Goal: Navigation & Orientation: Understand site structure

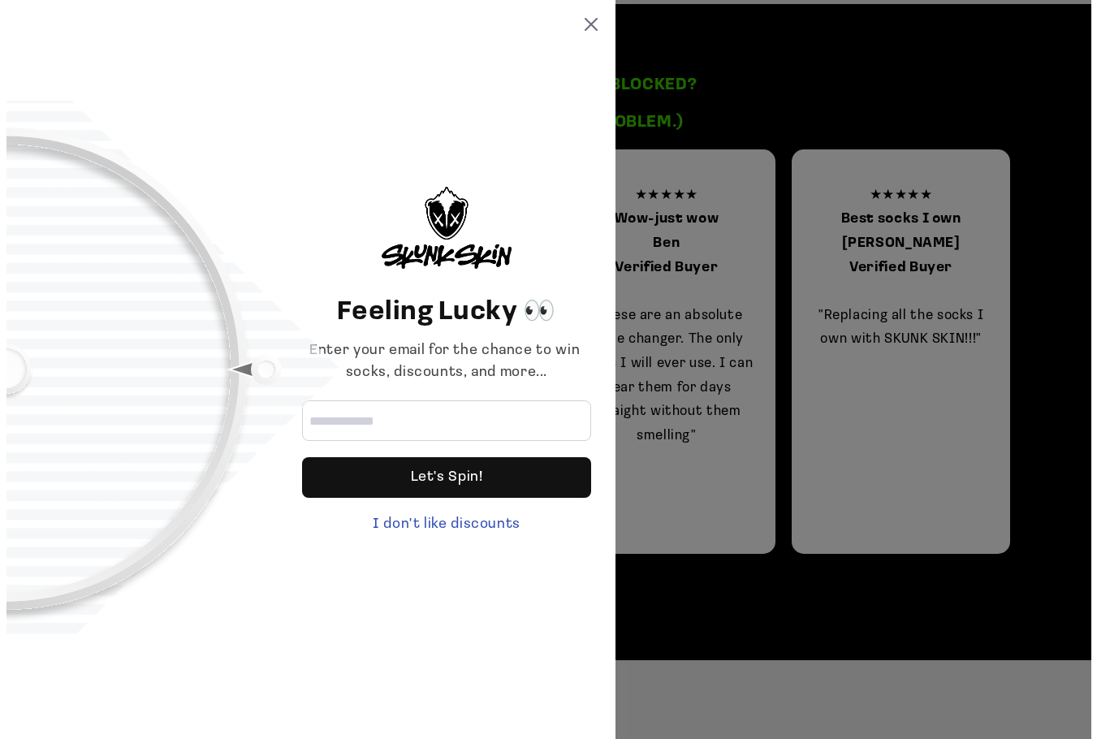
scroll to position [1547, 0]
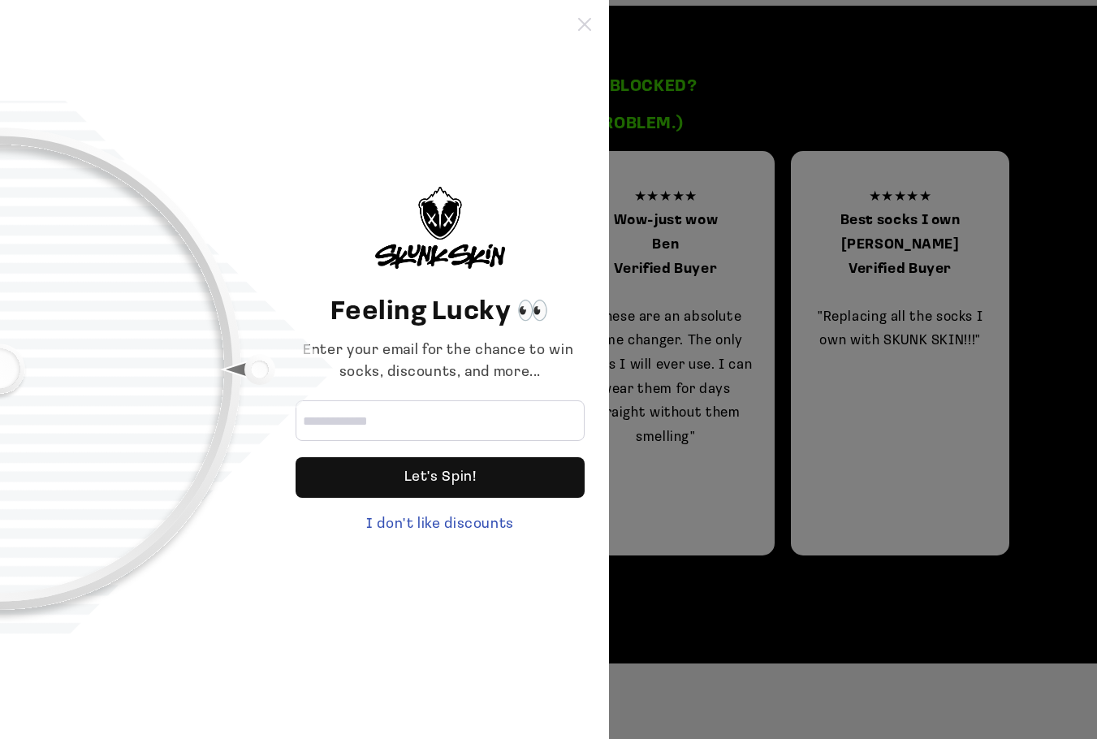
click at [582, 24] on icon at bounding box center [584, 24] width 13 height 13
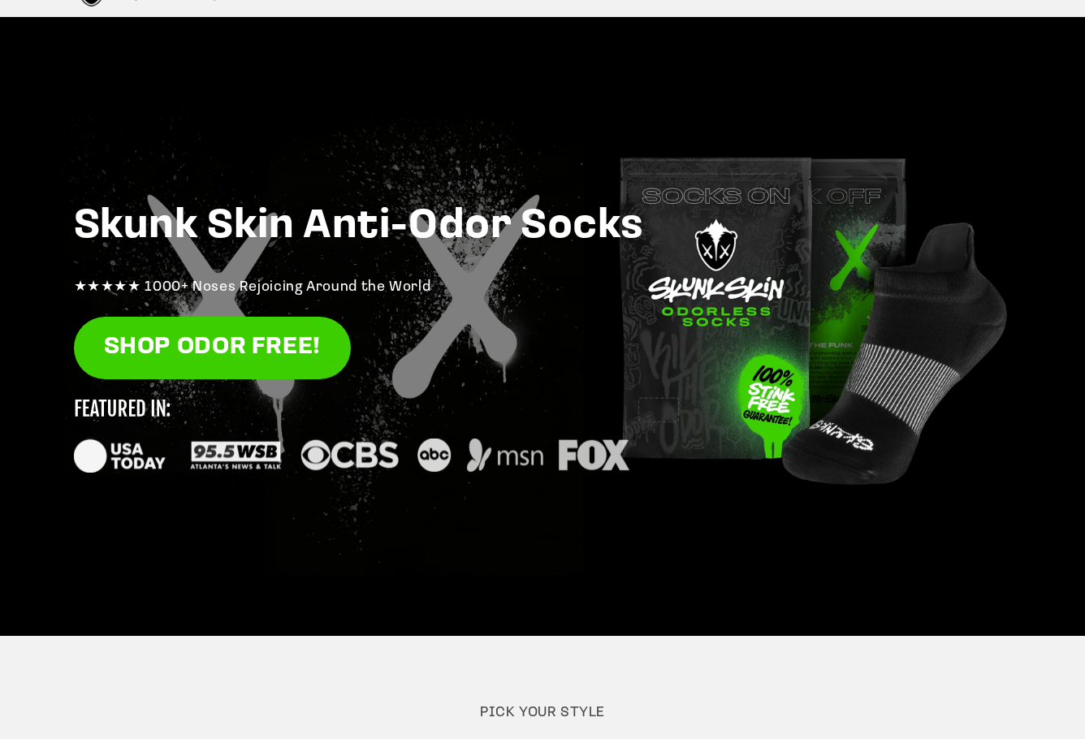
scroll to position [0, 0]
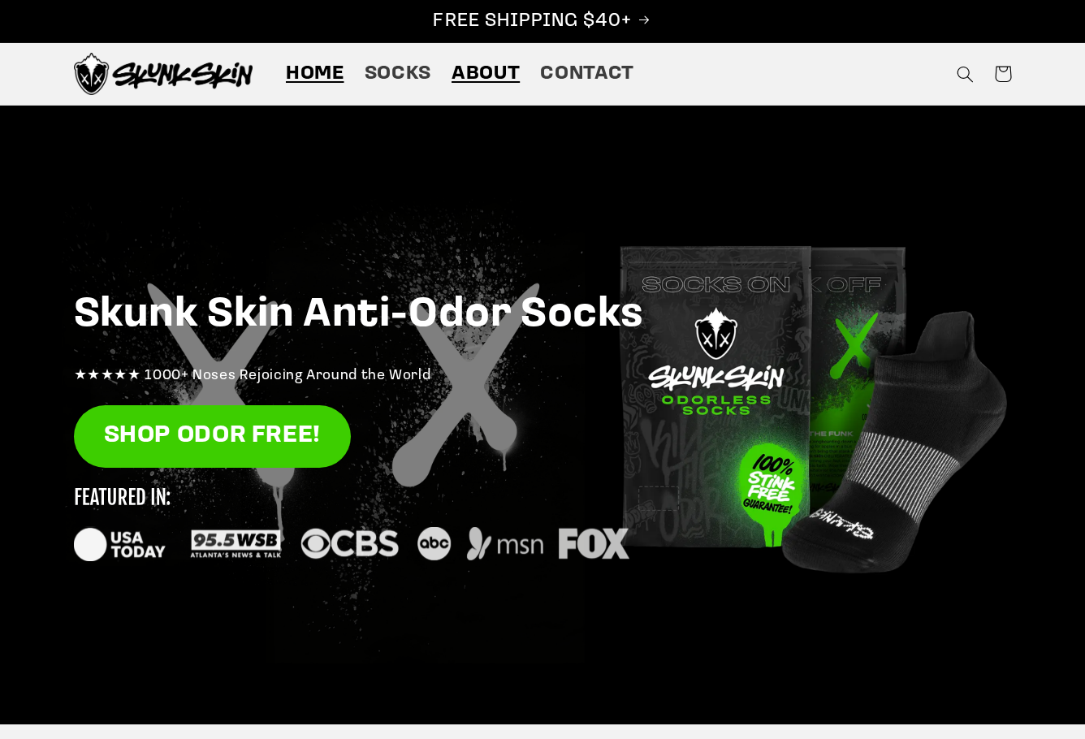
click at [485, 72] on span "About" at bounding box center [486, 74] width 68 height 25
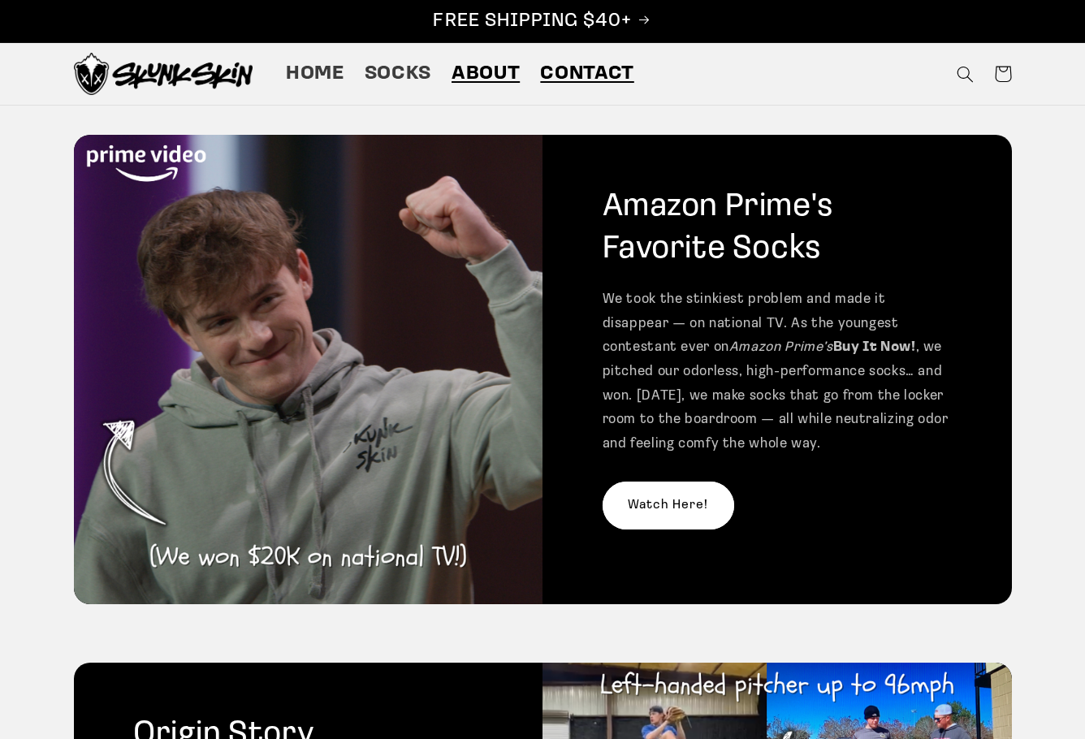
click at [586, 68] on span "Contact" at bounding box center [586, 74] width 93 height 25
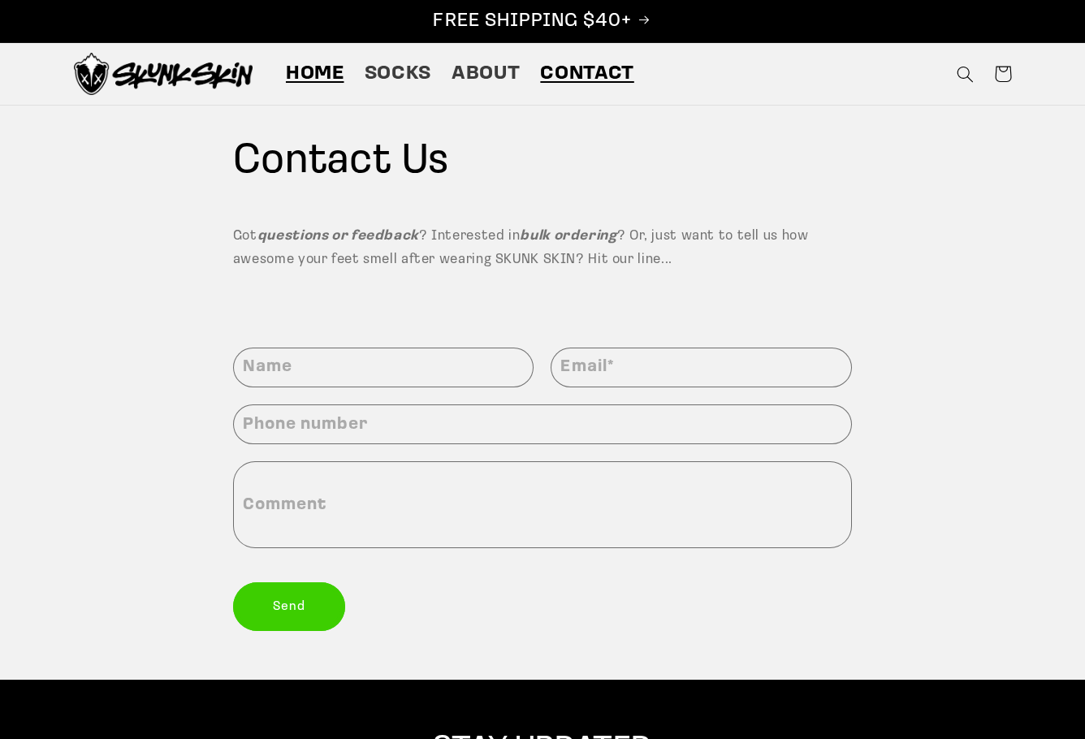
click at [315, 68] on span "Home" at bounding box center [315, 74] width 58 height 25
